Goal: Information Seeking & Learning: Learn about a topic

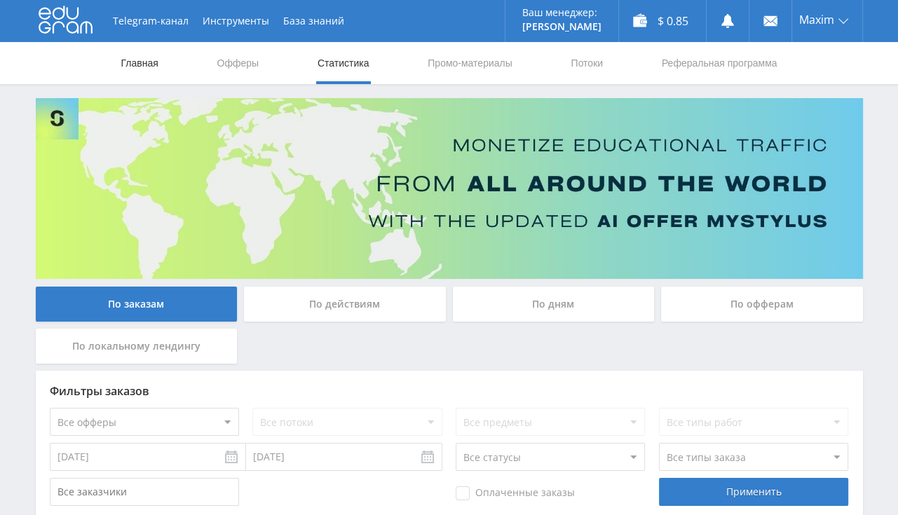
click at [152, 71] on link "Главная" at bounding box center [140, 63] width 40 height 42
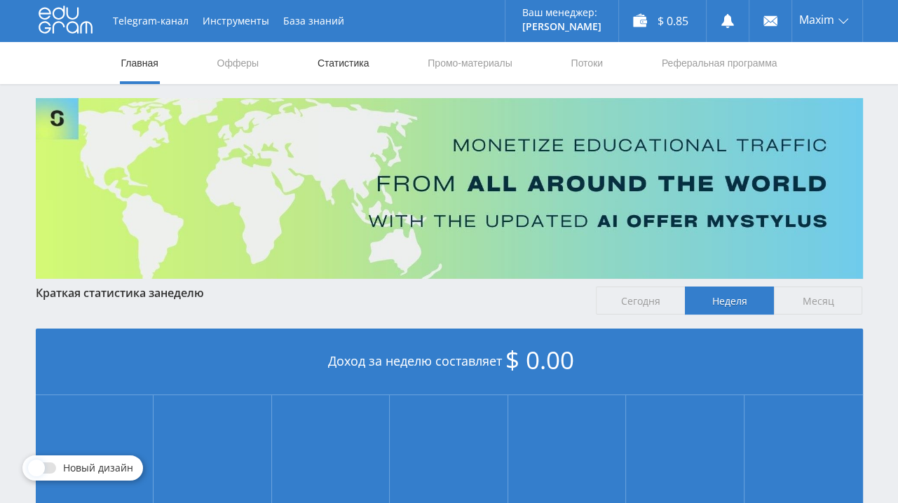
click at [359, 69] on link "Статистика" at bounding box center [343, 63] width 55 height 42
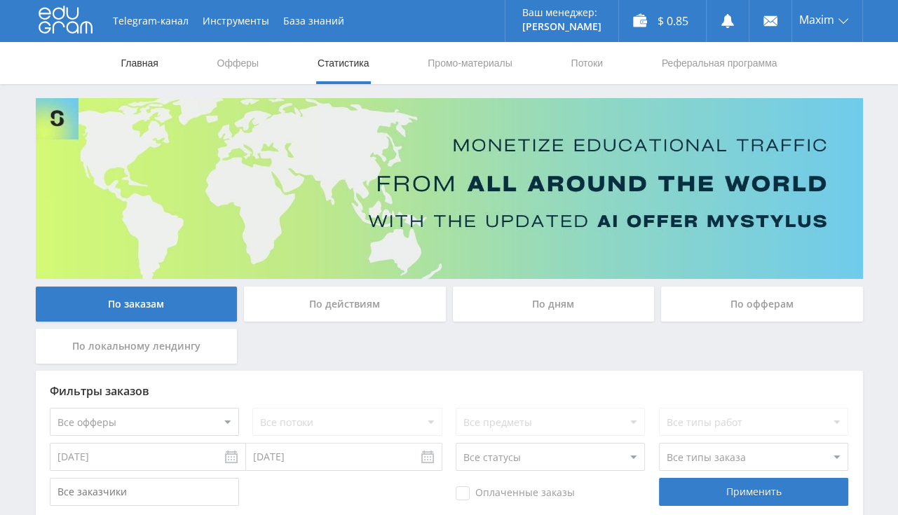
click at [150, 62] on link "Главная" at bounding box center [140, 63] width 40 height 42
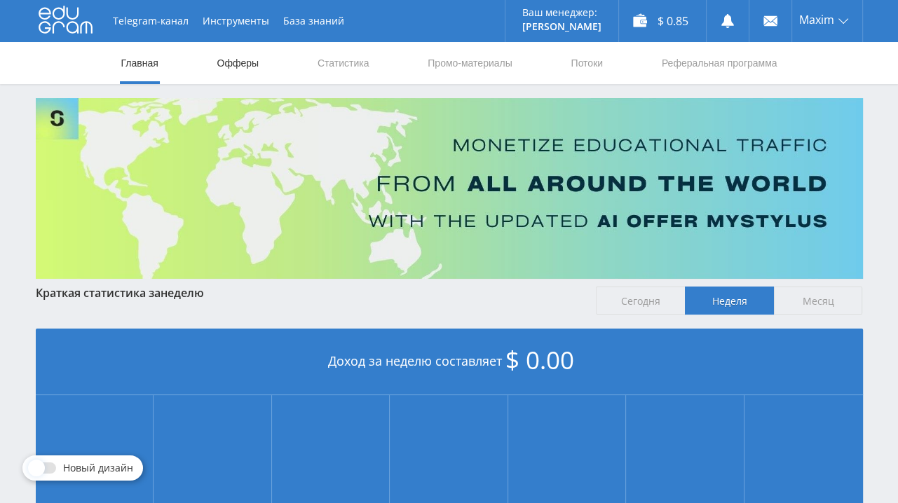
click at [222, 62] on link "Офферы" at bounding box center [238, 63] width 45 height 42
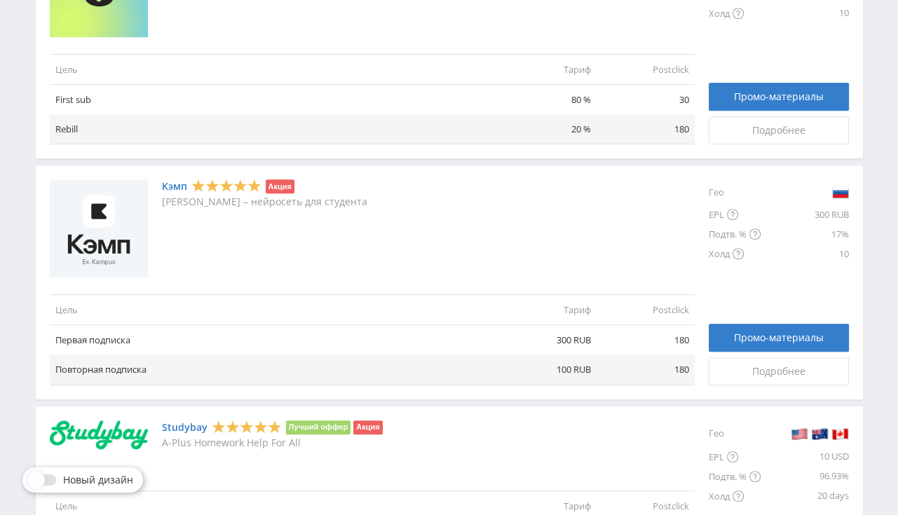
scroll to position [666, 0]
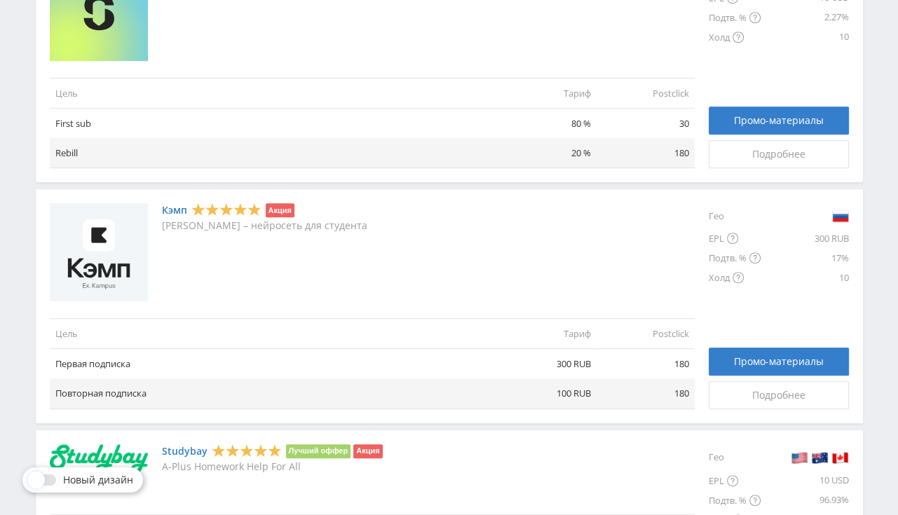
click at [175, 211] on link "Кэмп" at bounding box center [174, 210] width 25 height 11
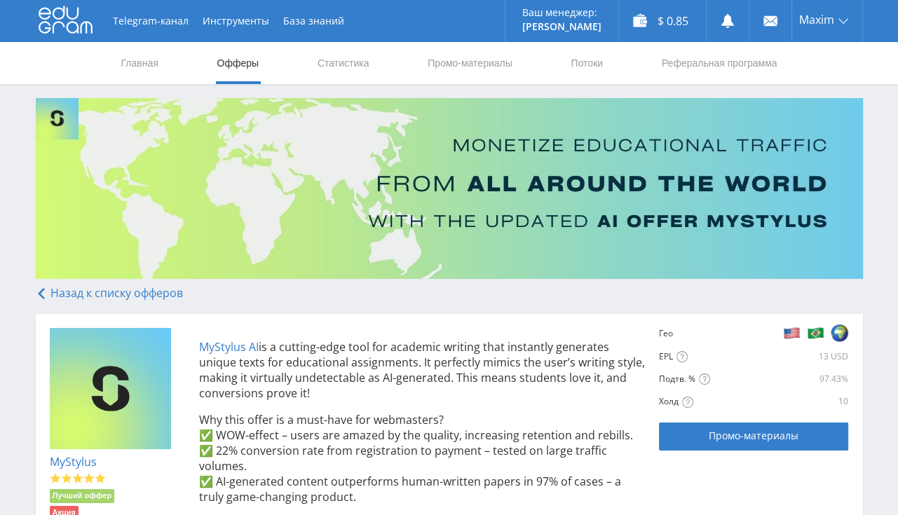
scroll to position [296, 0]
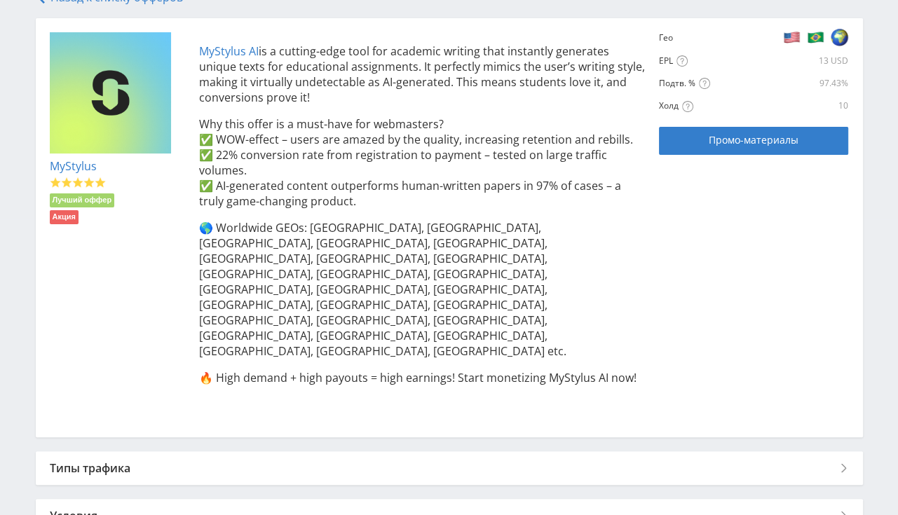
click at [116, 499] on div "Условия" at bounding box center [449, 516] width 827 height 34
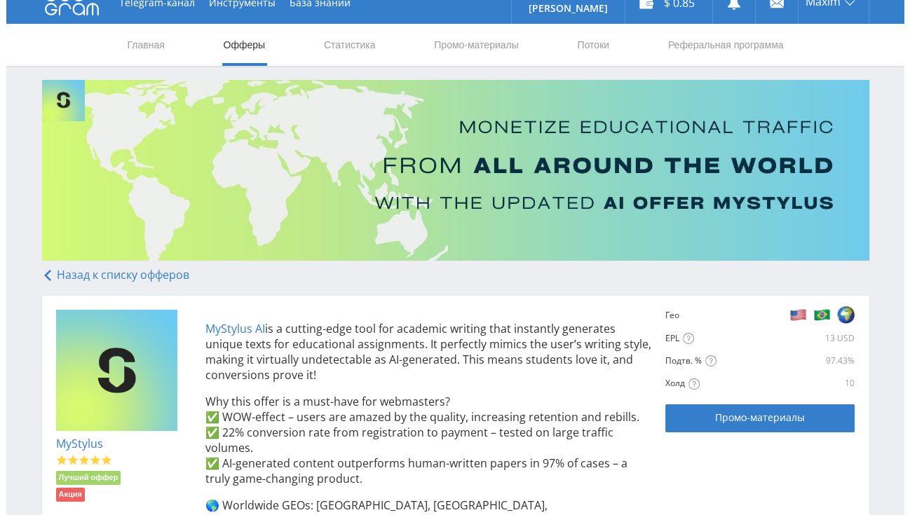
scroll to position [0, 0]
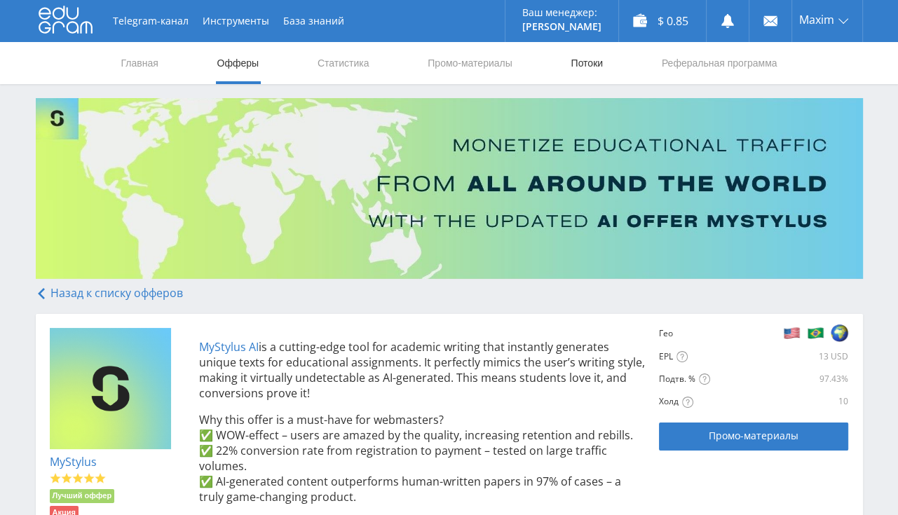
click at [586, 71] on link "Потоки" at bounding box center [586, 63] width 35 height 42
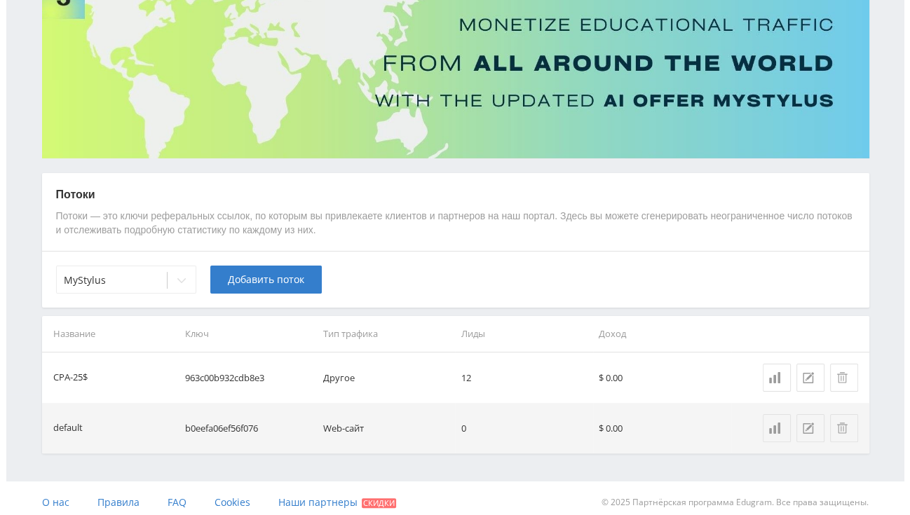
scroll to position [128, 0]
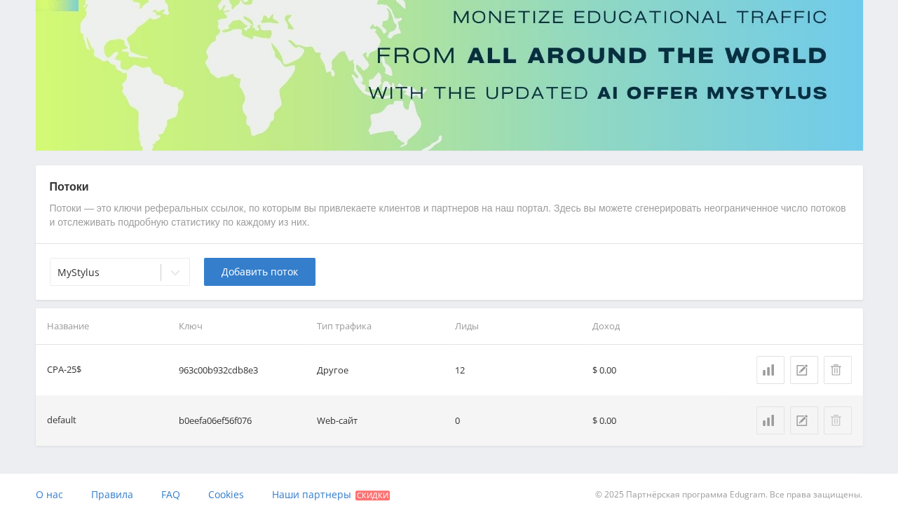
click at [833, 417] on icon at bounding box center [835, 420] width 11 height 11
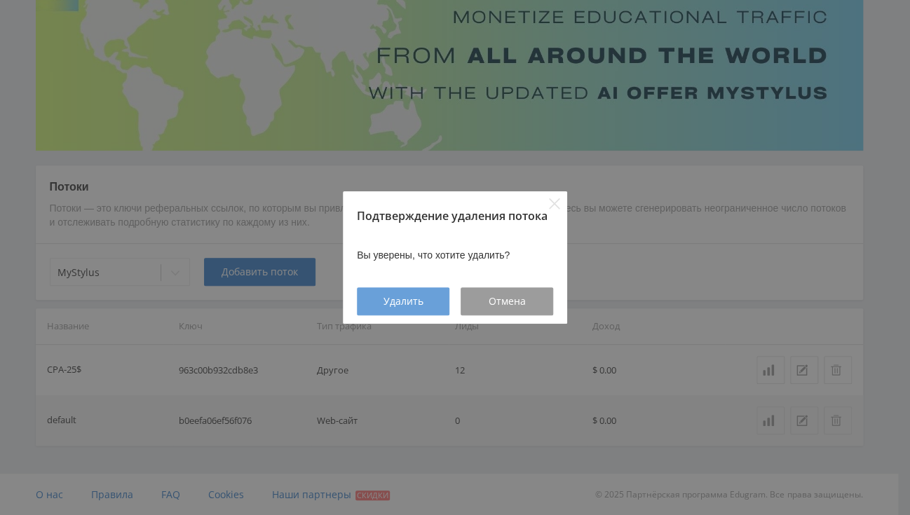
click at [423, 304] on div "Удалить" at bounding box center [402, 301] width 57 height 11
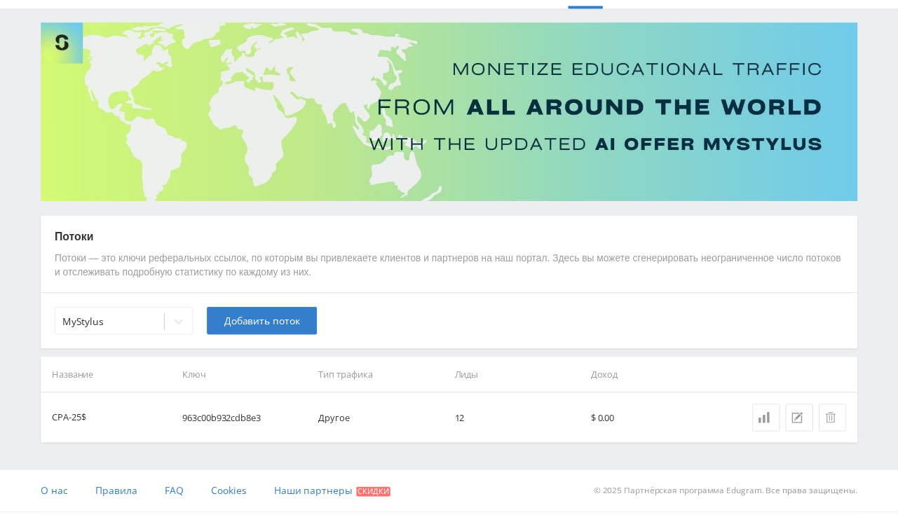
scroll to position [78, 0]
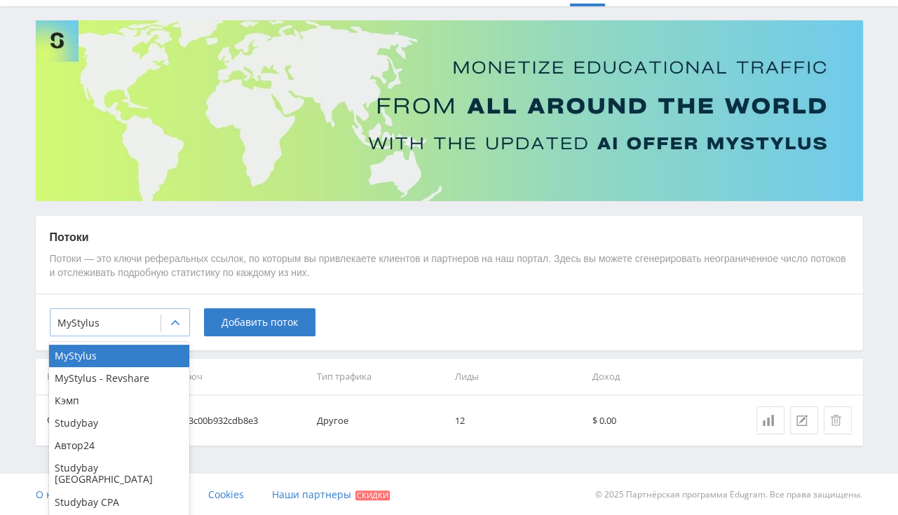
click at [172, 319] on icon at bounding box center [175, 323] width 11 height 11
click at [144, 380] on div "MyStylus - Revshare" at bounding box center [119, 378] width 140 height 22
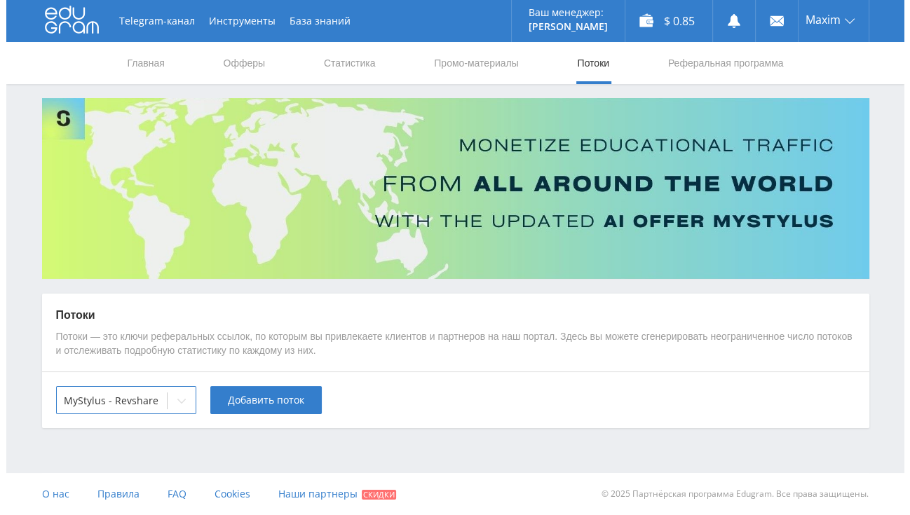
scroll to position [0, 0]
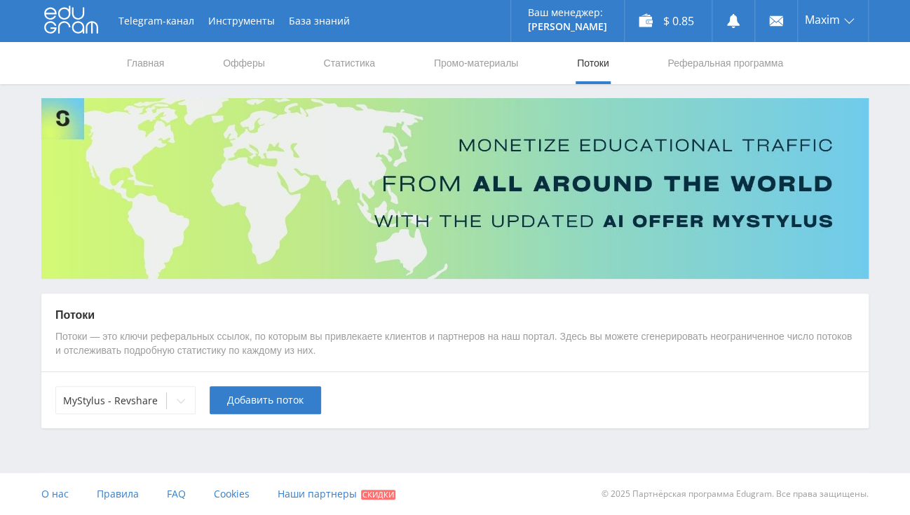
click at [214, 435] on div "Telegram-канал Инструменты База знаний Ваш менеджер: Alex Alex Online @edugram_…" at bounding box center [455, 253] width 910 height 507
click at [178, 402] on icon at bounding box center [180, 400] width 11 height 11
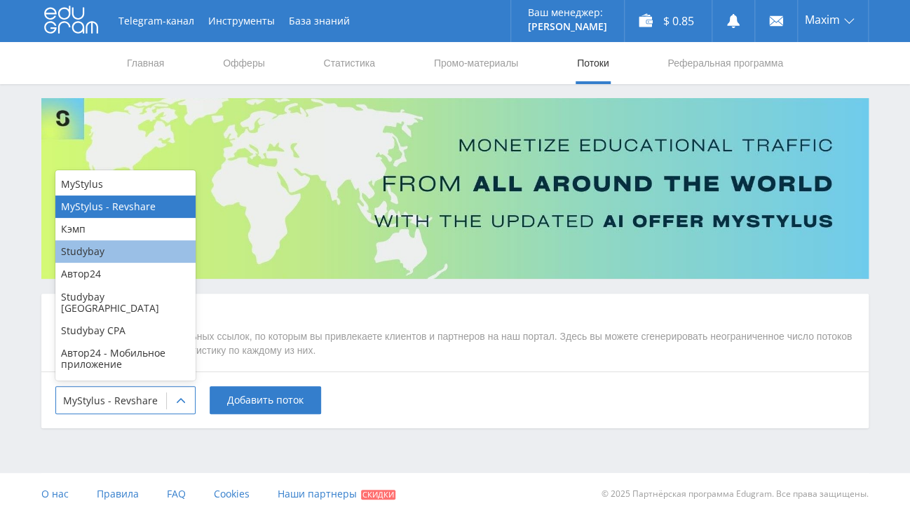
scroll to position [8, 0]
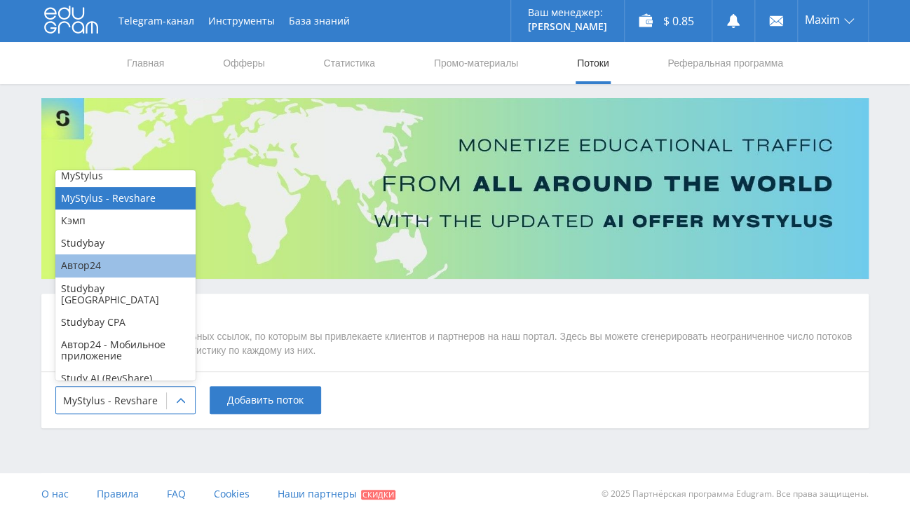
click at [112, 260] on div "Автор24" at bounding box center [125, 265] width 140 height 22
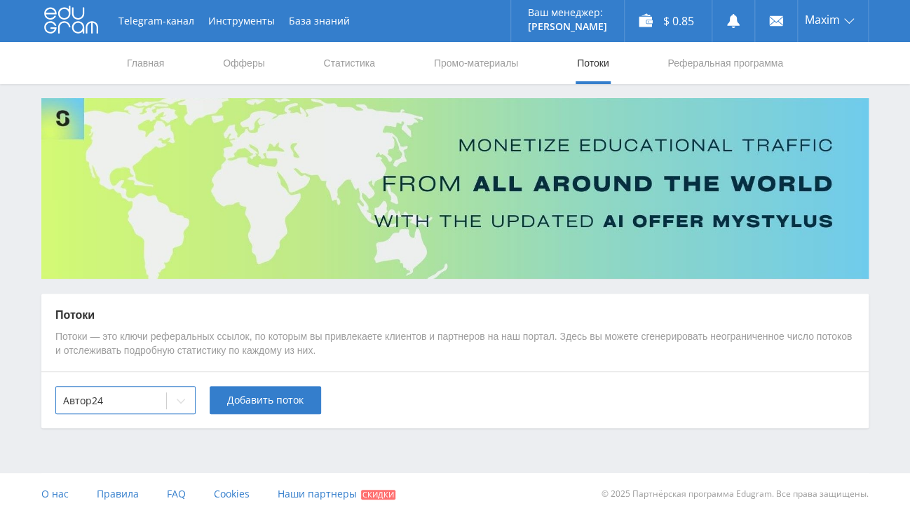
click at [193, 429] on div "Telegram-канал Инструменты База знаний Ваш менеджер: Alex Alex Online @edugram_…" at bounding box center [455, 253] width 910 height 507
click at [186, 405] on div at bounding box center [181, 401] width 28 height 28
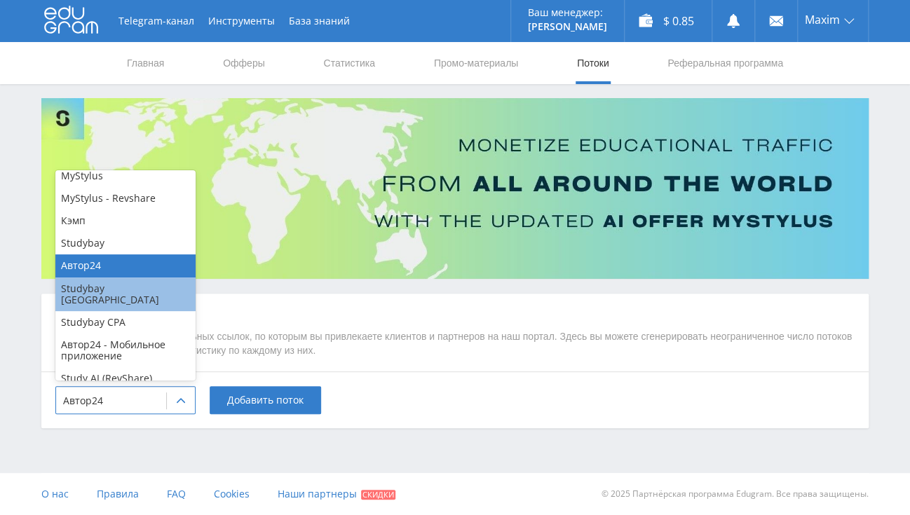
click at [135, 285] on div "Studybay Brazil" at bounding box center [125, 295] width 140 height 34
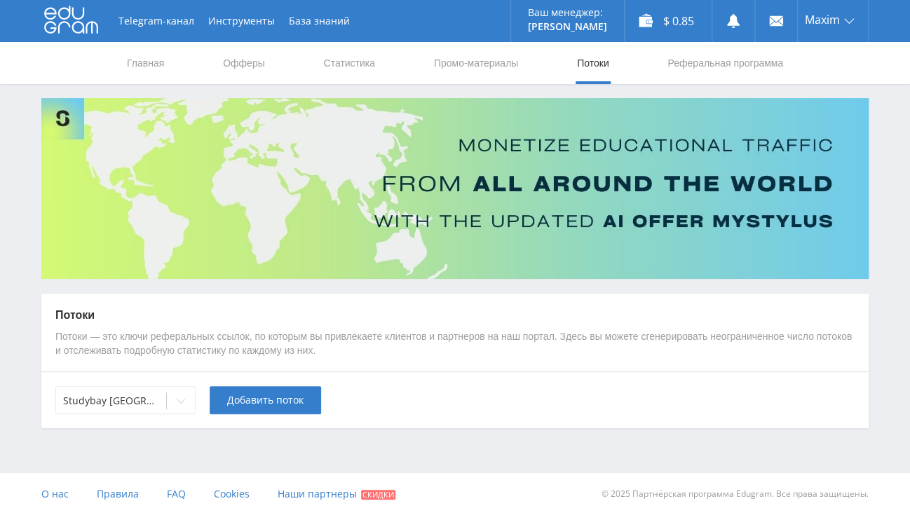
click at [146, 430] on div "Telegram-канал Инструменты База знаний Ваш менеджер: Alex Alex Online @edugram_…" at bounding box center [455, 253] width 910 height 507
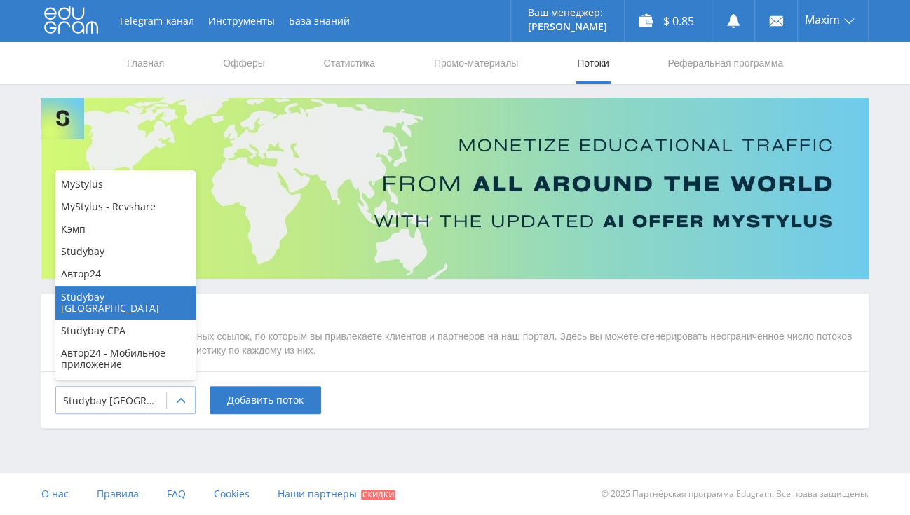
click at [178, 400] on icon at bounding box center [180, 400] width 11 height 11
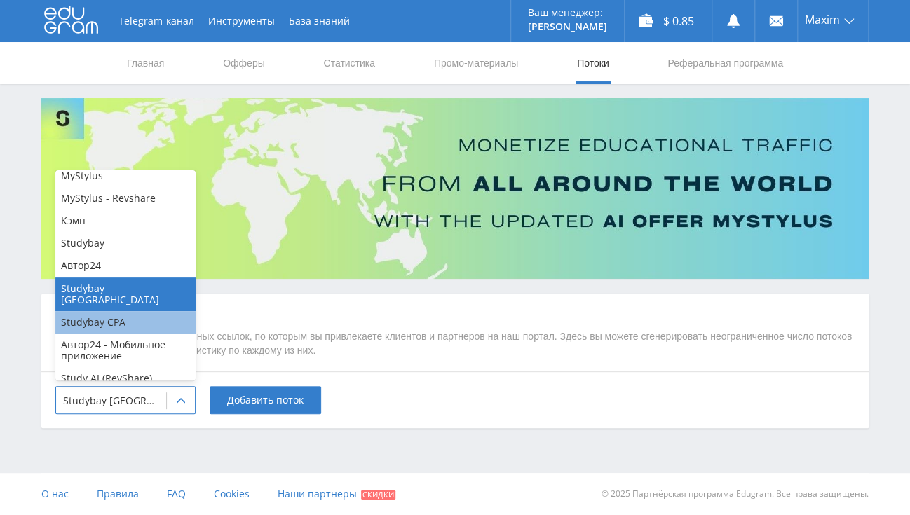
click at [130, 313] on div "Studybay CPA" at bounding box center [125, 322] width 140 height 22
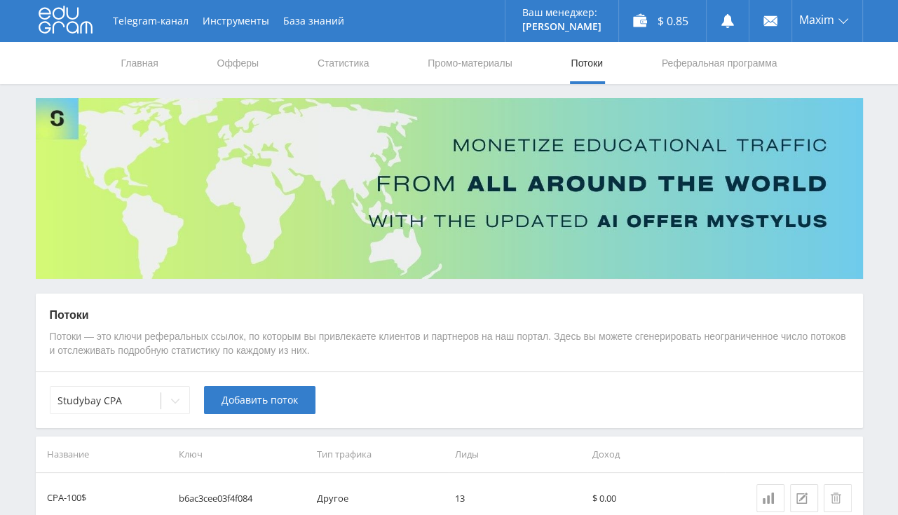
click at [424, 414] on div "Studybay CPA Добавить поток" at bounding box center [449, 399] width 827 height 57
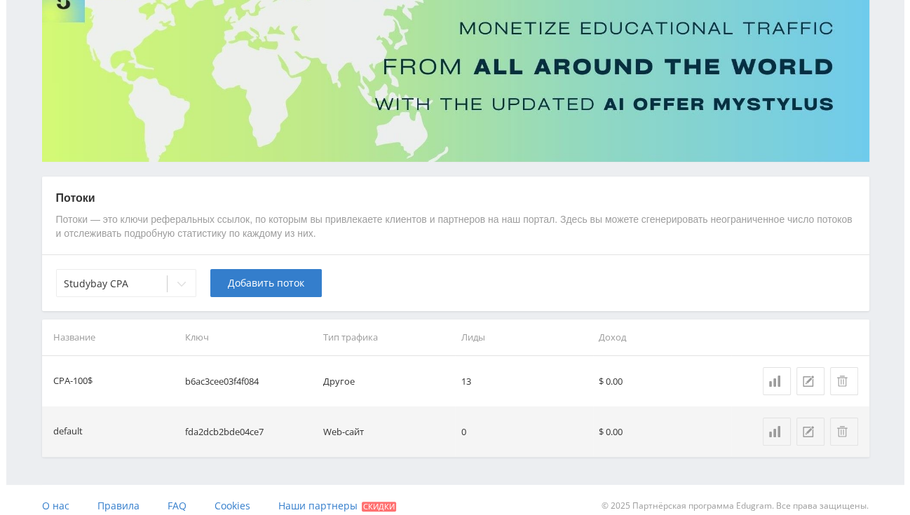
scroll to position [128, 0]
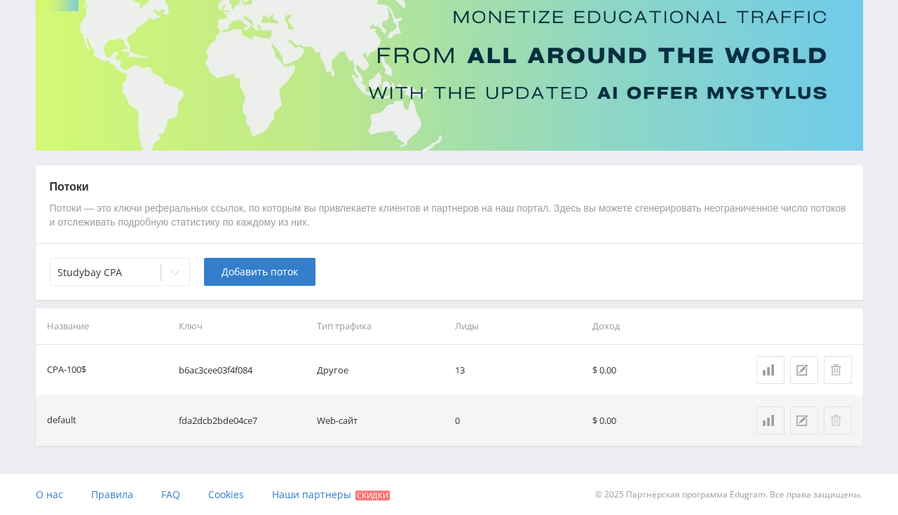
click at [845, 419] on button at bounding box center [838, 421] width 28 height 28
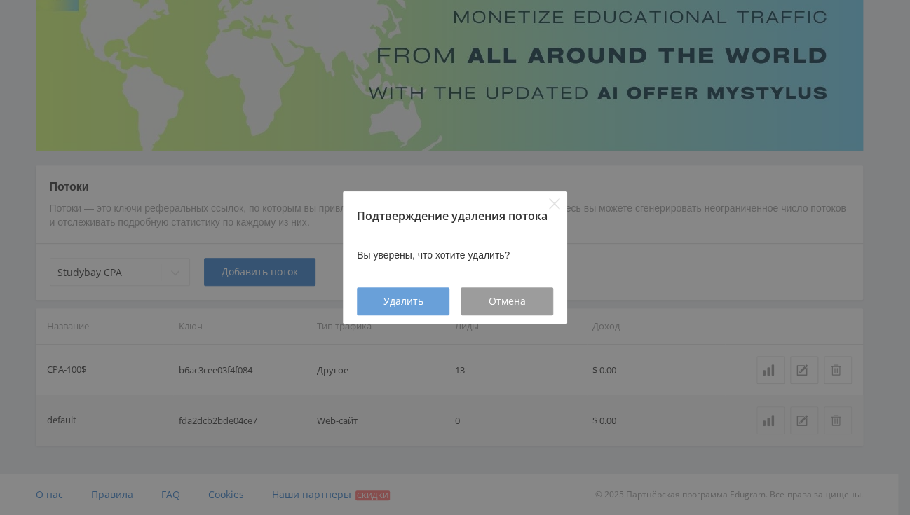
click at [428, 301] on div "Удалить" at bounding box center [402, 301] width 57 height 11
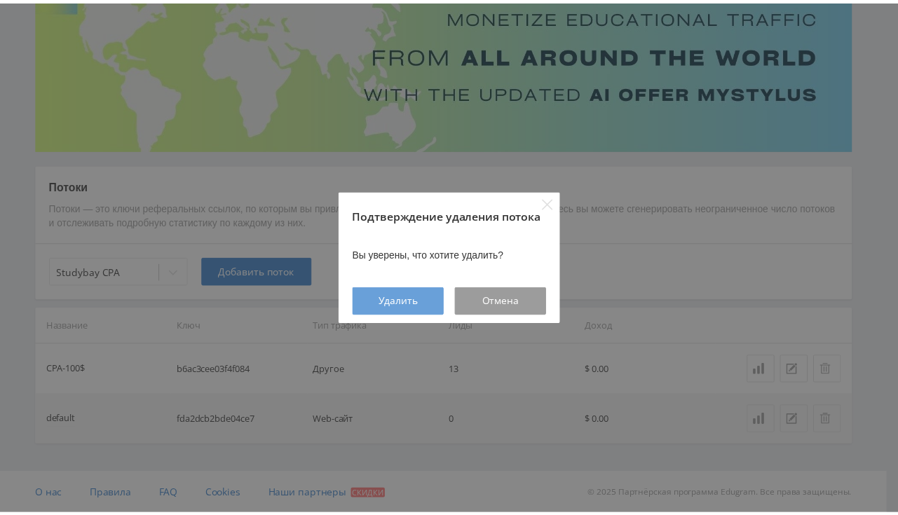
scroll to position [78, 0]
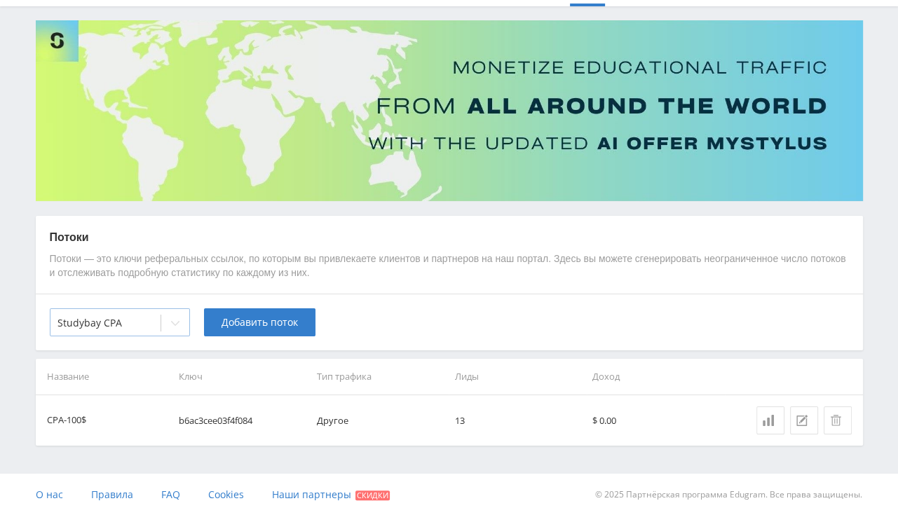
click at [186, 321] on div at bounding box center [175, 323] width 28 height 28
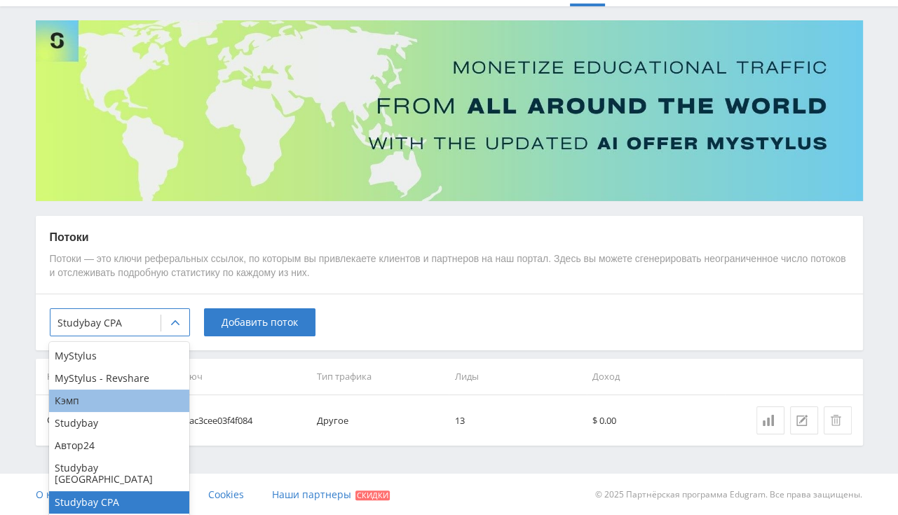
scroll to position [8, 0]
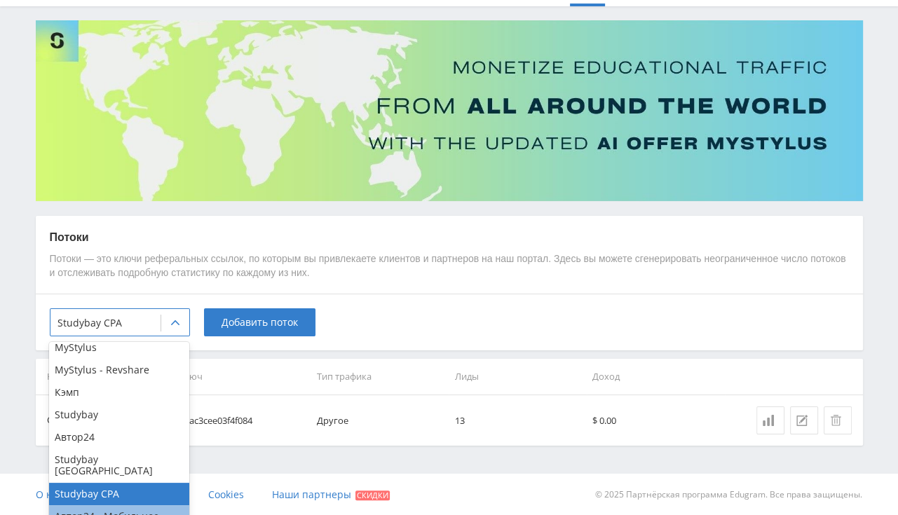
click at [134, 505] on div "Автор24 - Мобильное приложение" at bounding box center [119, 522] width 140 height 34
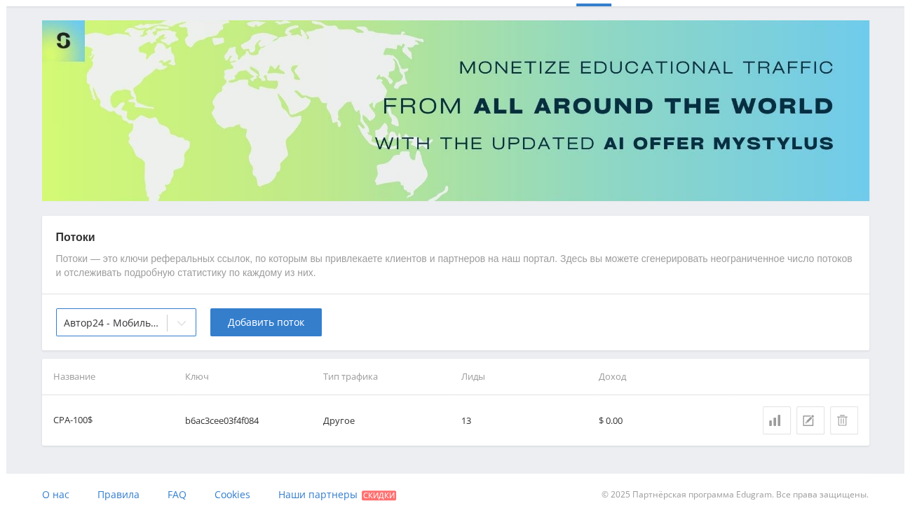
scroll to position [0, 0]
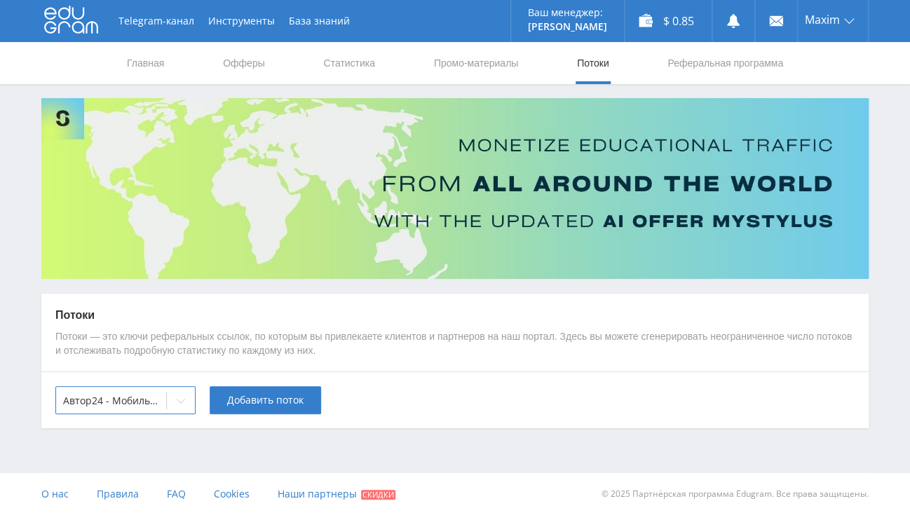
click at [174, 438] on div "Telegram-канал Инструменты База знаний Ваш менеджер: Alex Alex Online @edugram_…" at bounding box center [455, 253] width 910 height 507
click at [182, 396] on icon at bounding box center [180, 400] width 11 height 11
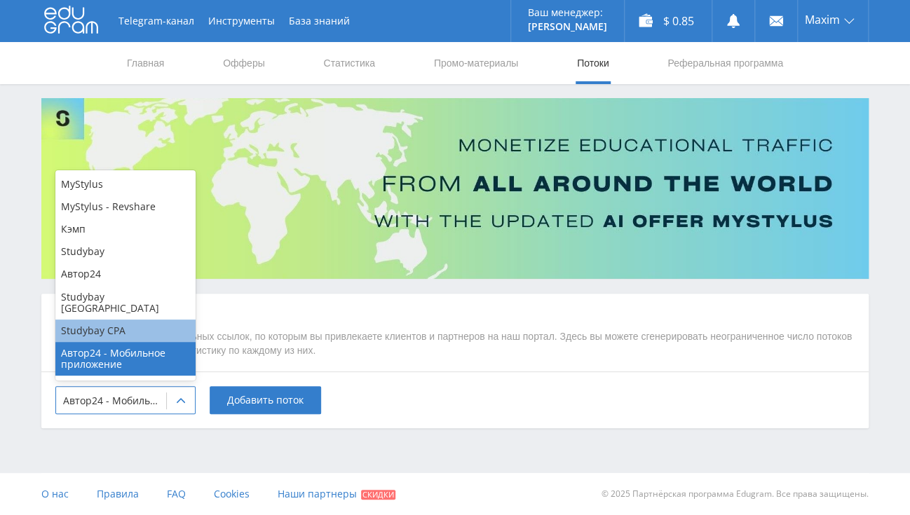
scroll to position [8, 0]
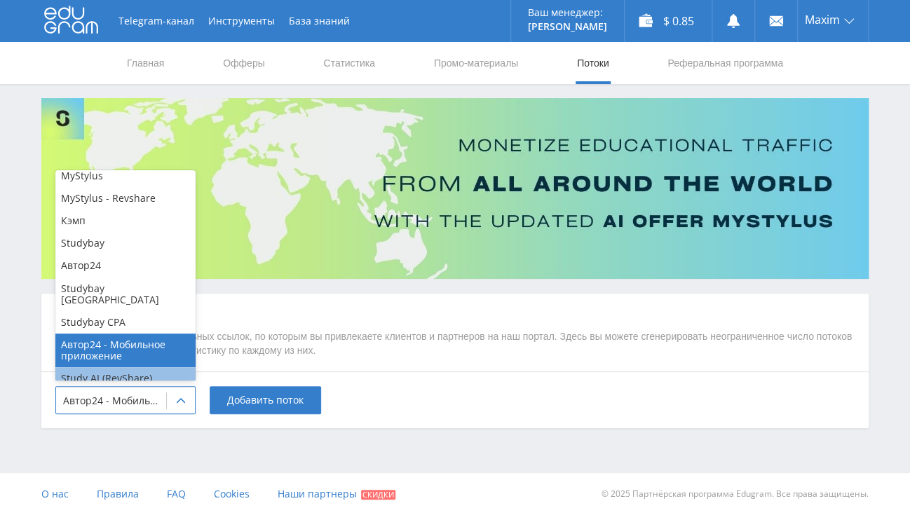
click at [125, 367] on div "Study AI (RevShare)" at bounding box center [125, 378] width 140 height 22
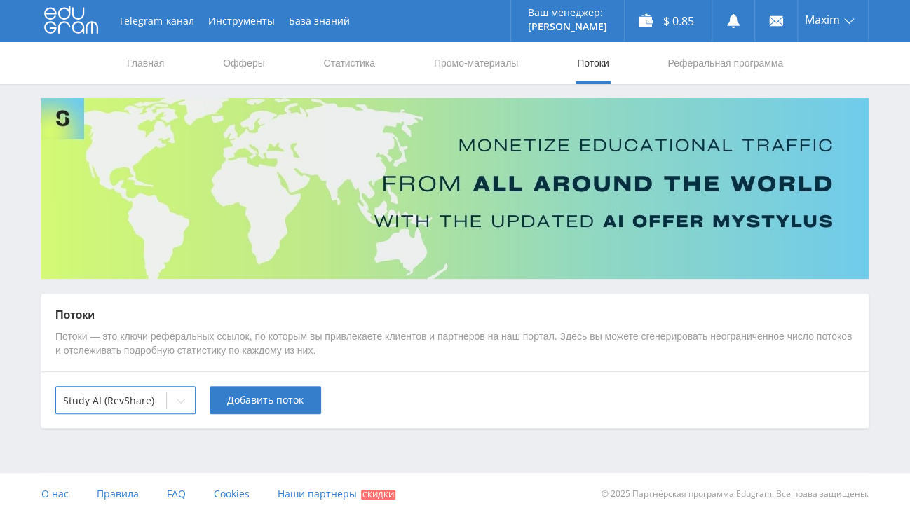
click at [146, 424] on div "option Study AI (RevShare), selected. Study AI (RevShare) Добавить поток" at bounding box center [454, 399] width 827 height 57
click at [183, 397] on icon at bounding box center [180, 400] width 11 height 11
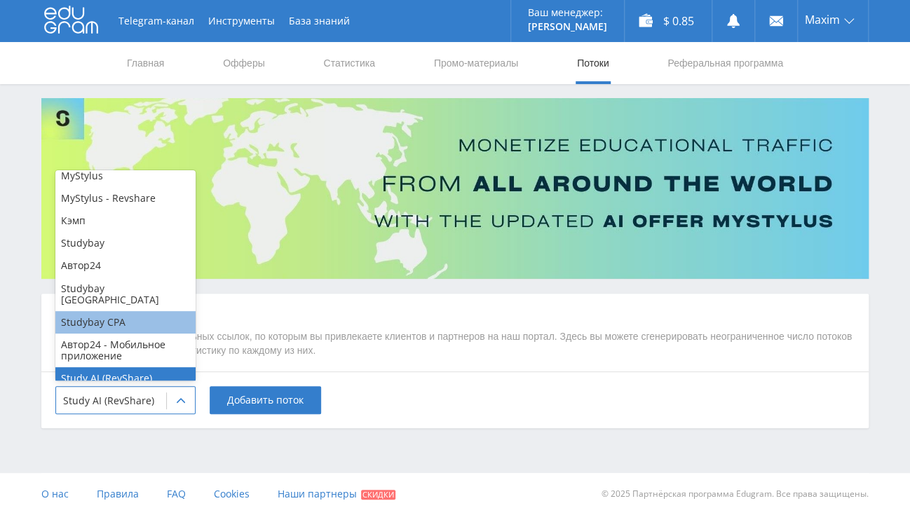
scroll to position [0, 0]
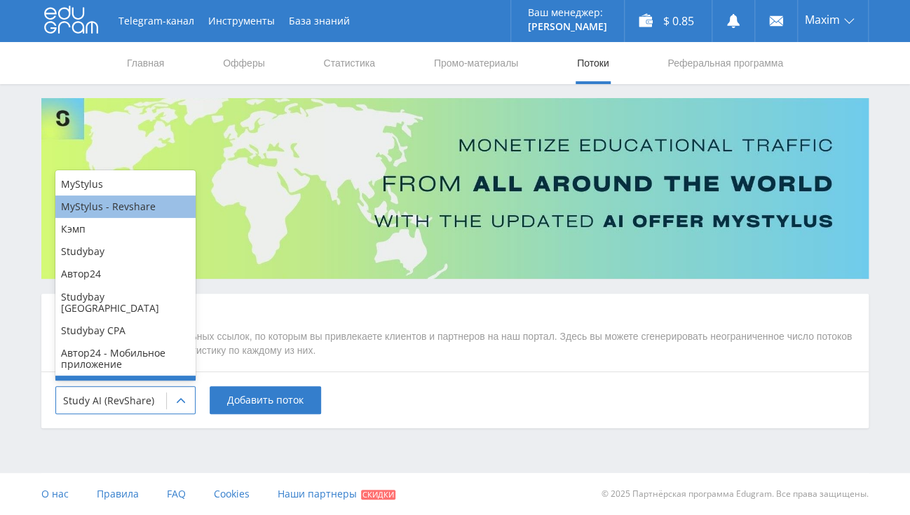
click at [113, 214] on div "MyStylus - Revshare" at bounding box center [125, 207] width 140 height 22
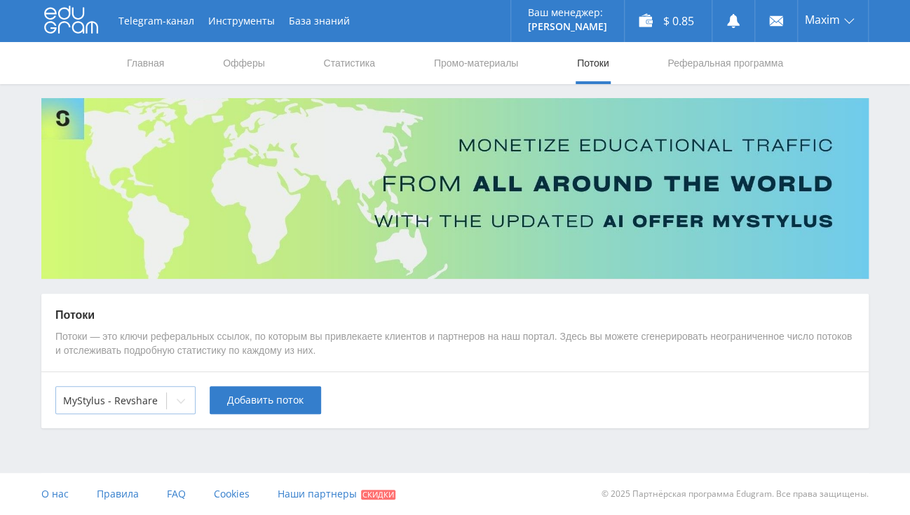
click at [175, 409] on div at bounding box center [181, 401] width 28 height 28
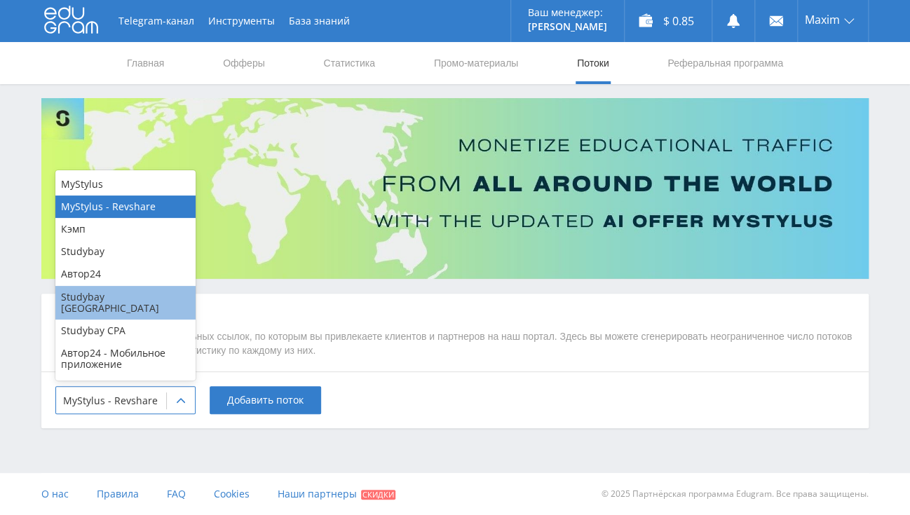
scroll to position [8, 0]
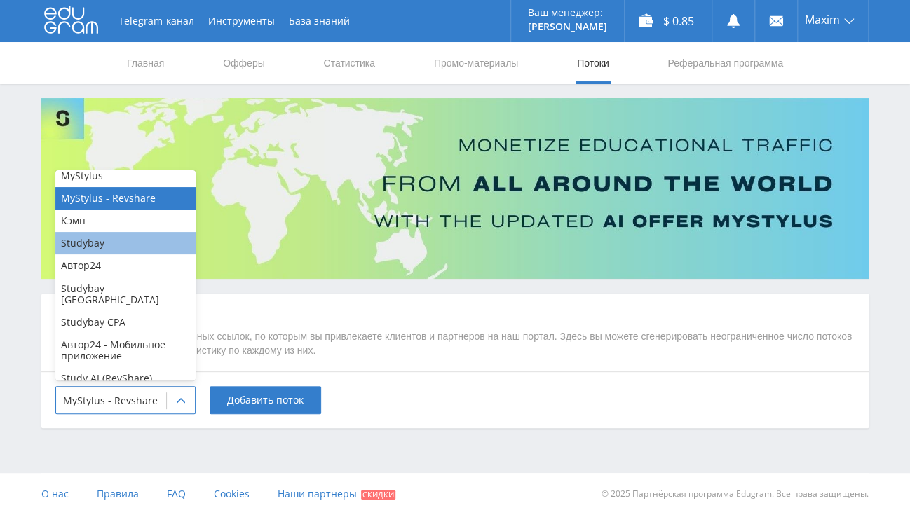
click at [106, 246] on div "Studybay" at bounding box center [125, 243] width 140 height 22
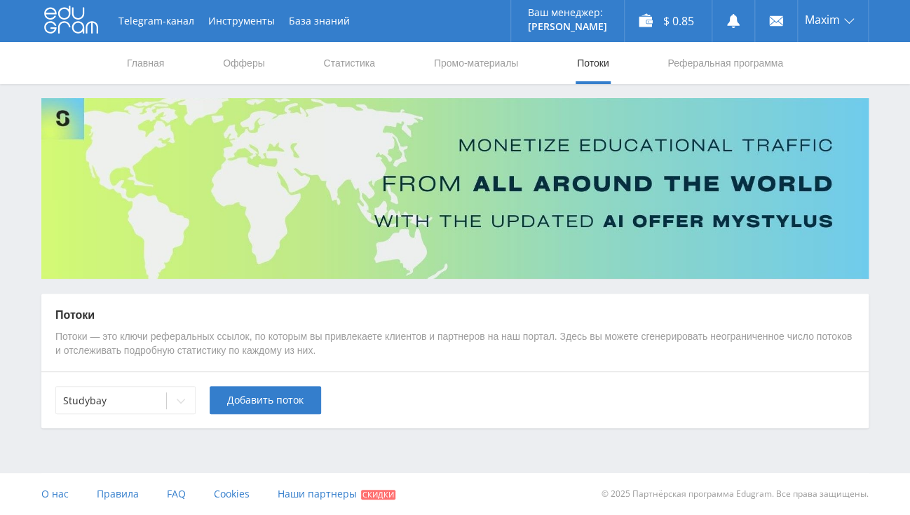
click at [145, 450] on div "Telegram-канал Инструменты База знаний Ваш менеджер: Alex Alex Online @edugram_…" at bounding box center [455, 253] width 910 height 507
click at [179, 397] on icon at bounding box center [180, 400] width 11 height 11
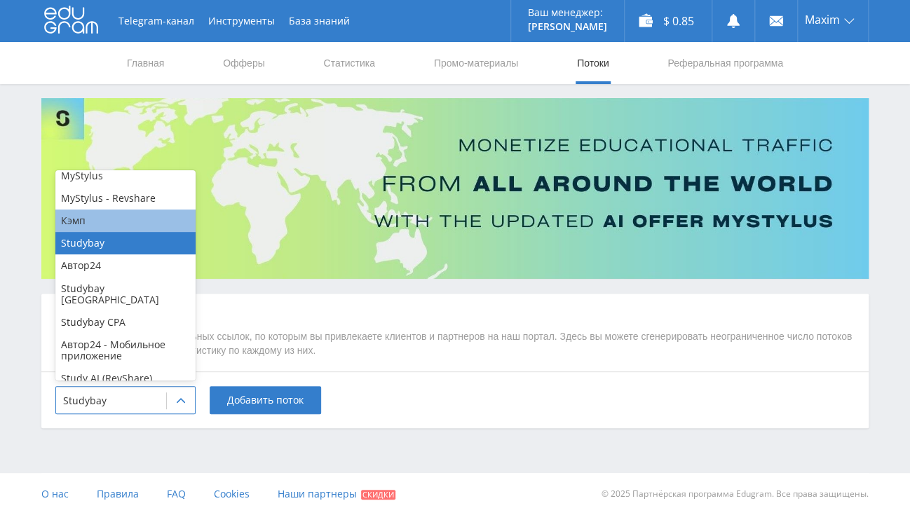
click at [124, 230] on div "Кэмп" at bounding box center [125, 221] width 140 height 22
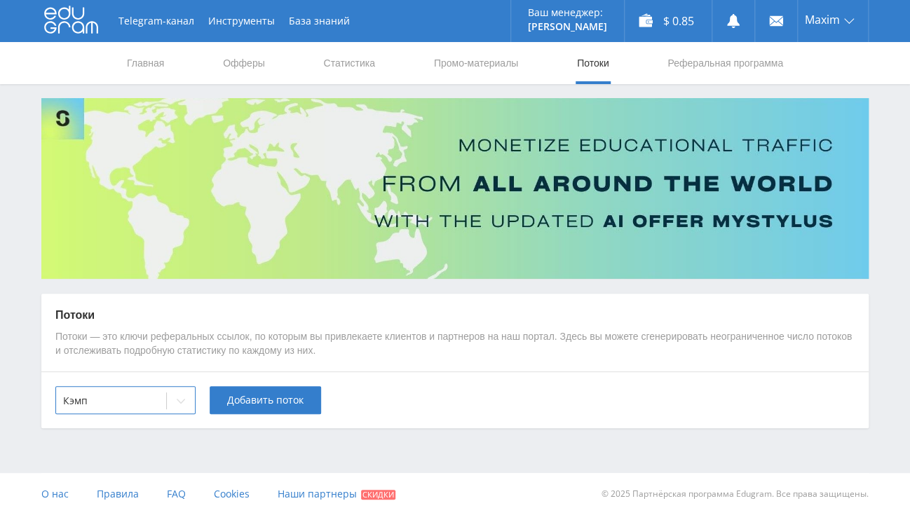
click at [147, 432] on div "Telegram-канал Инструменты База знаний Ваш менеджер: Alex Alex Online @edugram_…" at bounding box center [455, 253] width 910 height 507
click at [349, 63] on link "Статистика" at bounding box center [349, 63] width 55 height 42
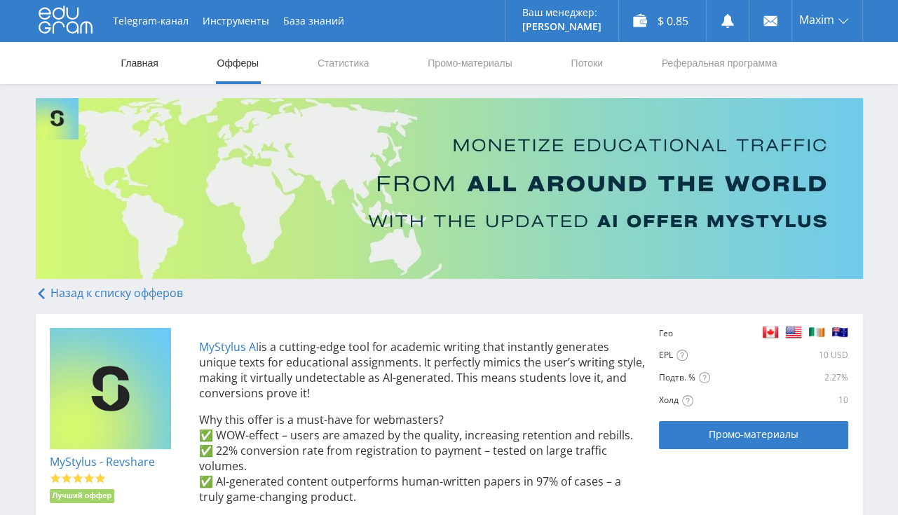
click at [132, 64] on link "Главная" at bounding box center [140, 63] width 40 height 42
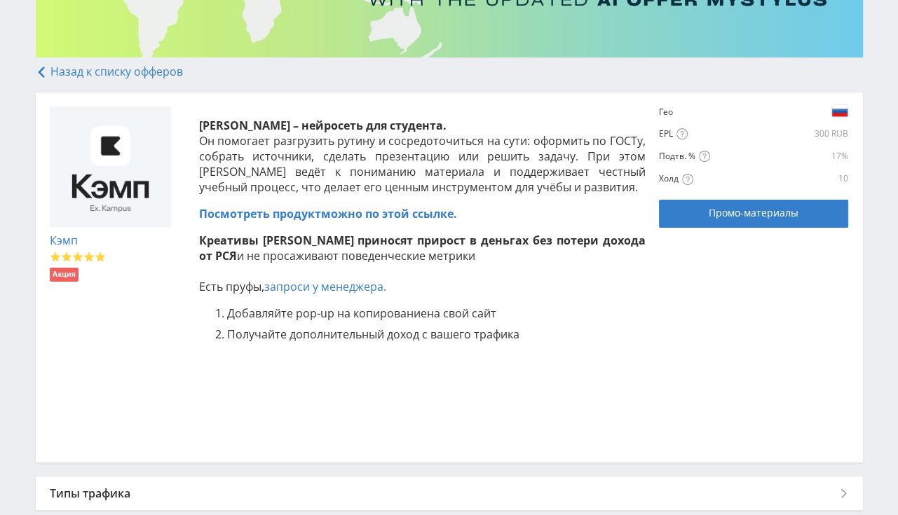
scroll to position [348, 0]
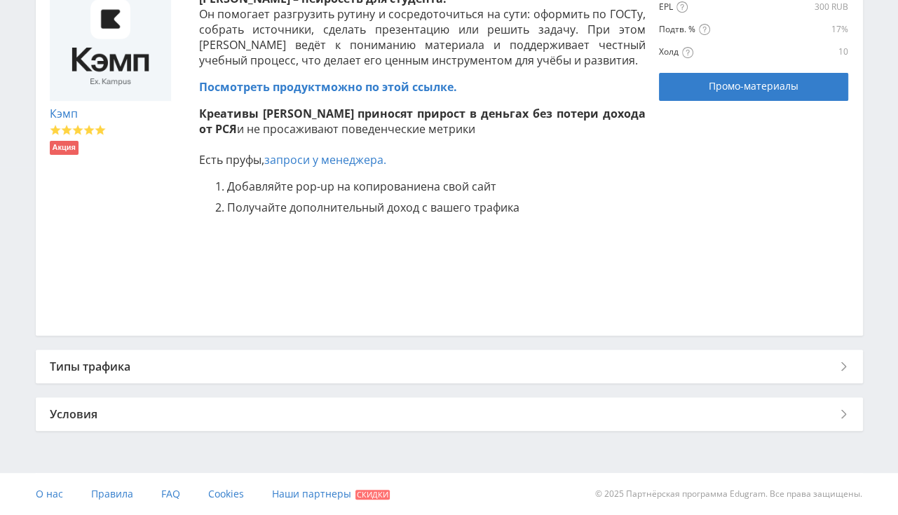
click at [279, 369] on div "Типы трафика" at bounding box center [449, 367] width 827 height 34
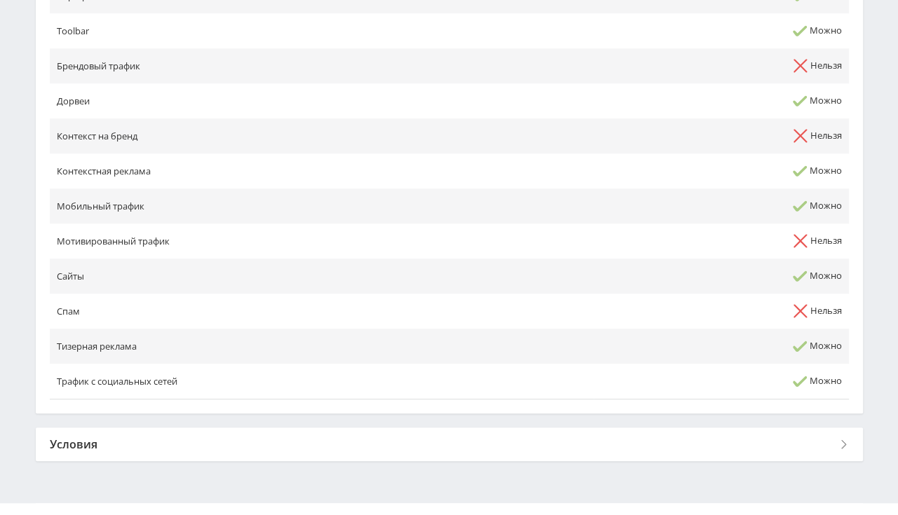
scroll to position [822, 0]
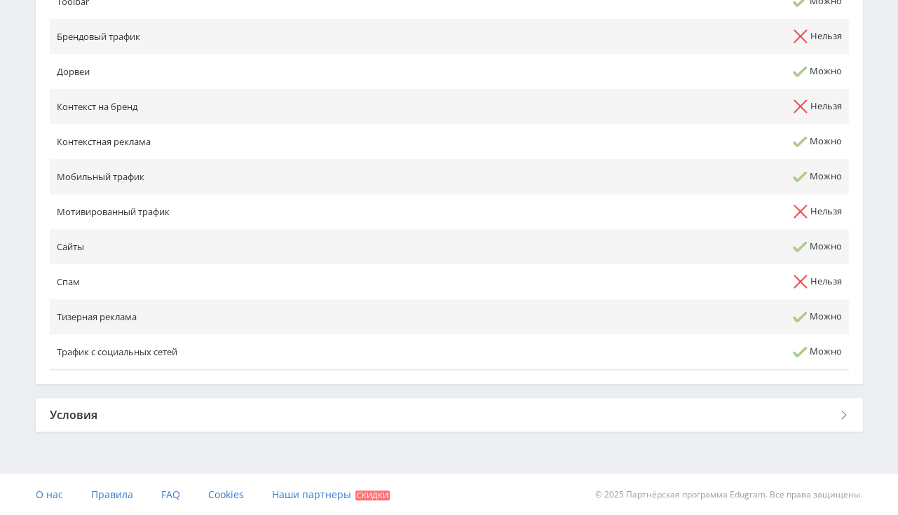
click at [163, 409] on div "Условия" at bounding box center [449, 415] width 827 height 34
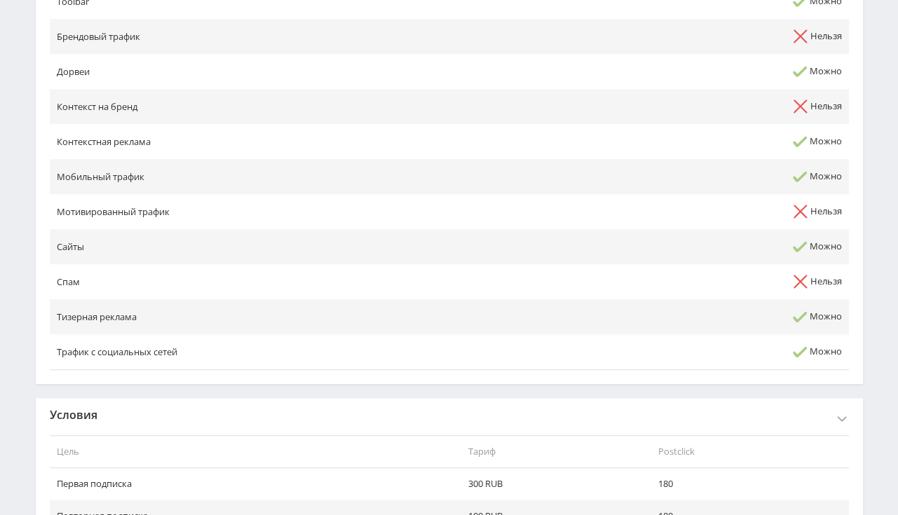
scroll to position [937, 0]
